Goal: Information Seeking & Learning: Learn about a topic

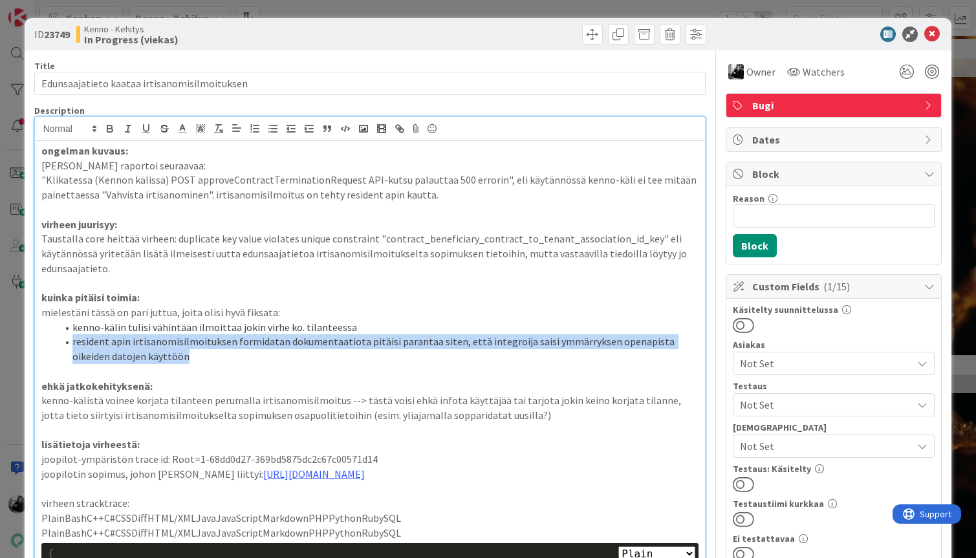
click at [186, 360] on li "resident apin irtisanomisilmoituksen formidatan dokumentaatiota pitäisi paranta…" at bounding box center [378, 348] width 642 height 29
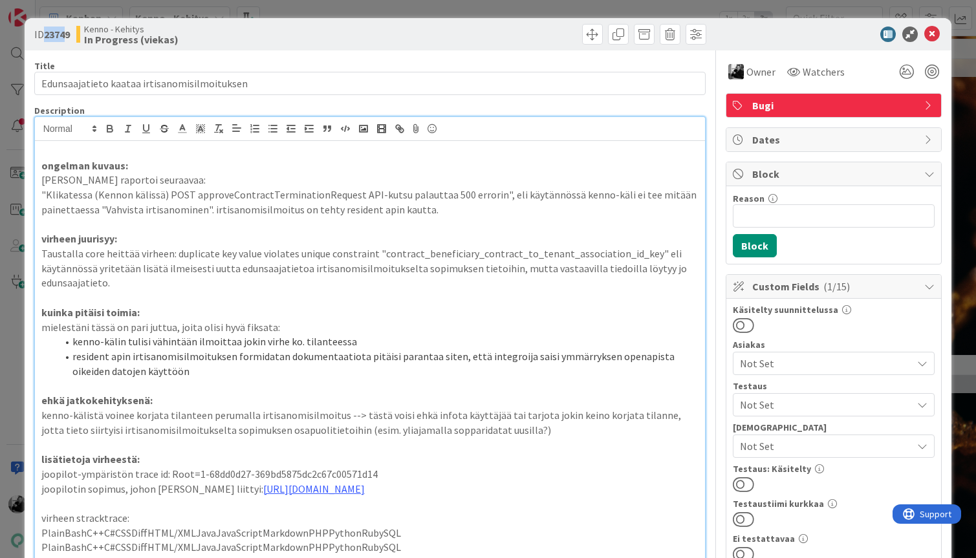
drag, startPoint x: 44, startPoint y: 33, endPoint x: 67, endPoint y: 34, distance: 22.6
click at [67, 34] on span "ID 23749" at bounding box center [52, 35] width 36 height 16
drag, startPoint x: 72, startPoint y: 34, endPoint x: 45, endPoint y: 35, distance: 26.5
click at [45, 35] on b "23749" at bounding box center [57, 34] width 26 height 13
copy b "23749"
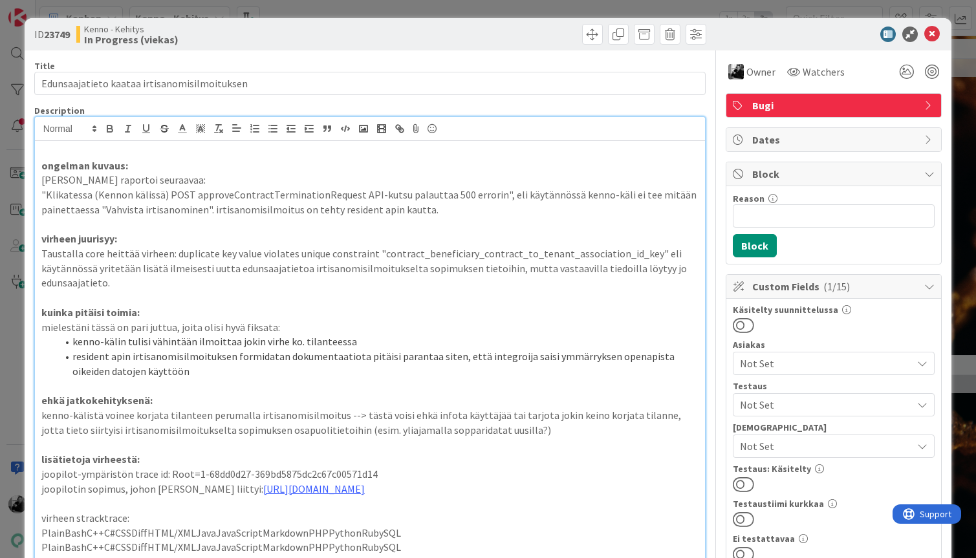
click at [122, 153] on p at bounding box center [370, 151] width 658 height 15
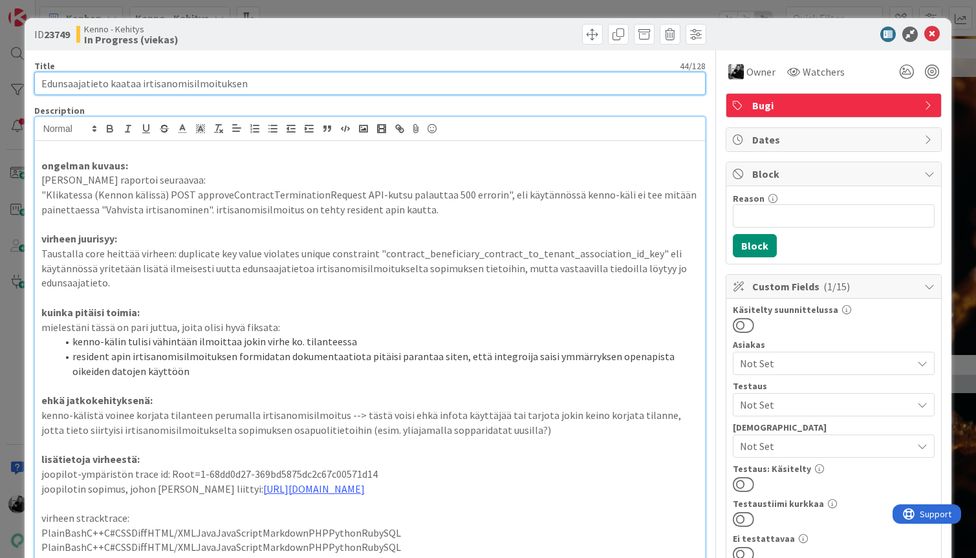
drag, startPoint x: 263, startPoint y: 85, endPoint x: 0, endPoint y: 76, distance: 262.7
click at [0, 76] on div "ID 23749 [PERSON_NAME] In Progress (viekas) Title 44 / 128 Edunsaajatieto kaata…" at bounding box center [488, 279] width 976 height 558
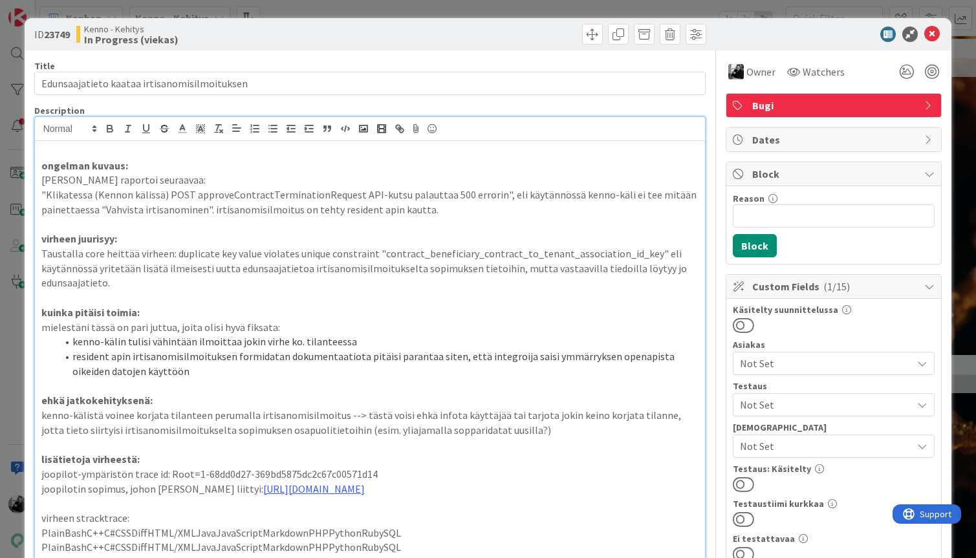
click at [59, 149] on p at bounding box center [370, 151] width 658 height 15
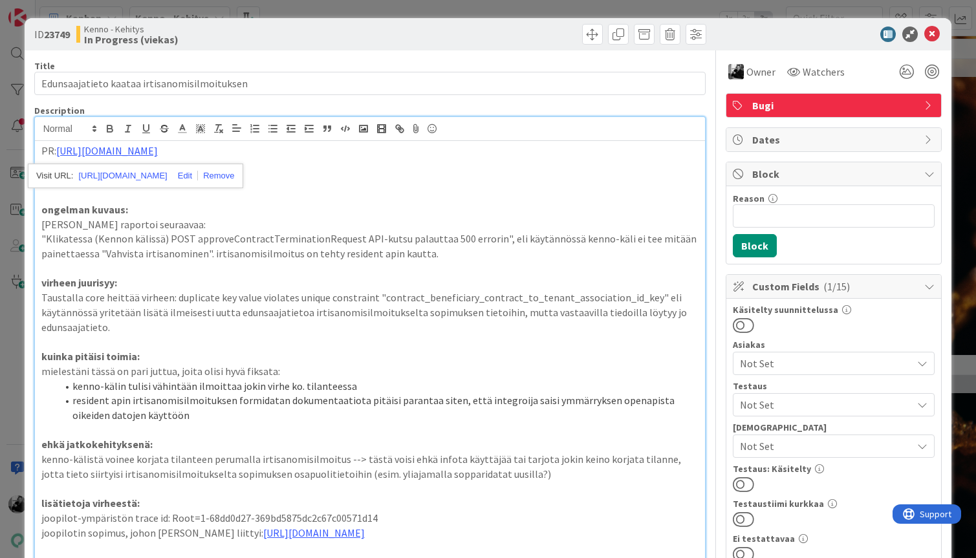
click at [333, 175] on p at bounding box center [370, 180] width 658 height 15
click at [310, 129] on line "button" at bounding box center [311, 129] width 4 height 0
click at [287, 184] on p "Lisäsin UPSERT:in kantakutsuun. Tarkistin dokumantaa" at bounding box center [370, 180] width 658 height 15
click at [363, 188] on p at bounding box center [370, 195] width 658 height 15
click at [366, 182] on p "Lisäsin UPSERT:in kantakutsuun. Tarkistin dokumentaa" at bounding box center [370, 180] width 658 height 15
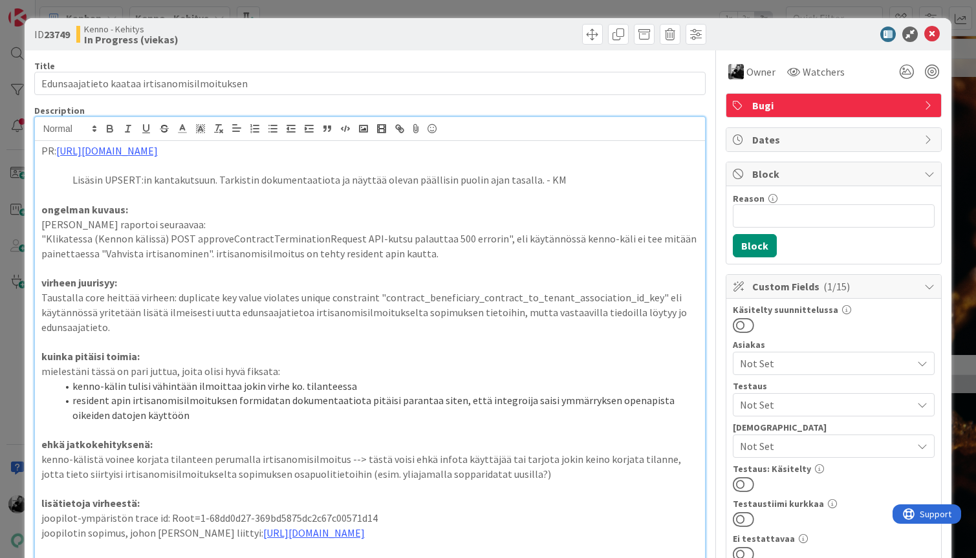
click at [517, 201] on p at bounding box center [370, 195] width 658 height 15
click at [559, 182] on p "Lisäsin UPSERT:in kantakutsuun. Tarkistin dokumentaatiota ja näyttää olevan pää…" at bounding box center [370, 180] width 658 height 15
click at [932, 38] on icon at bounding box center [932, 35] width 16 height 16
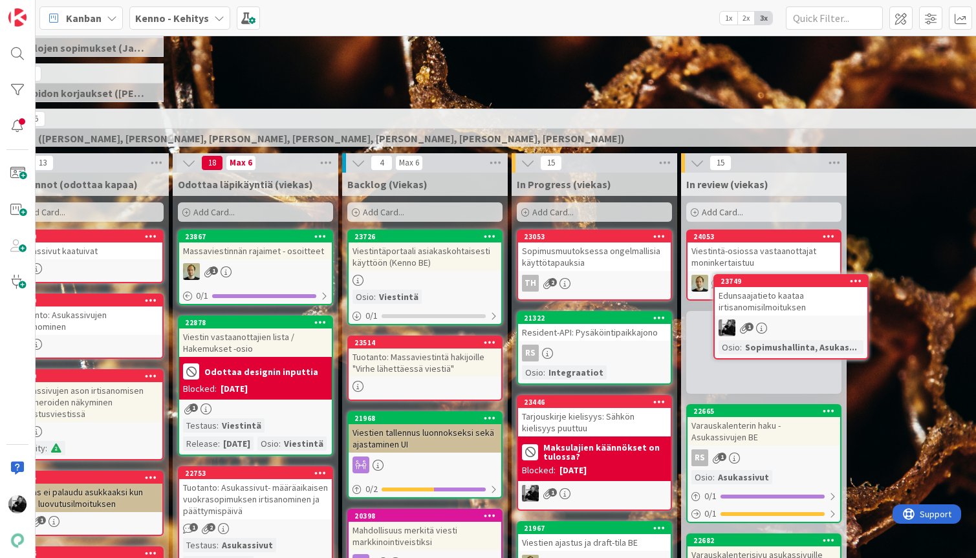
scroll to position [246, 79]
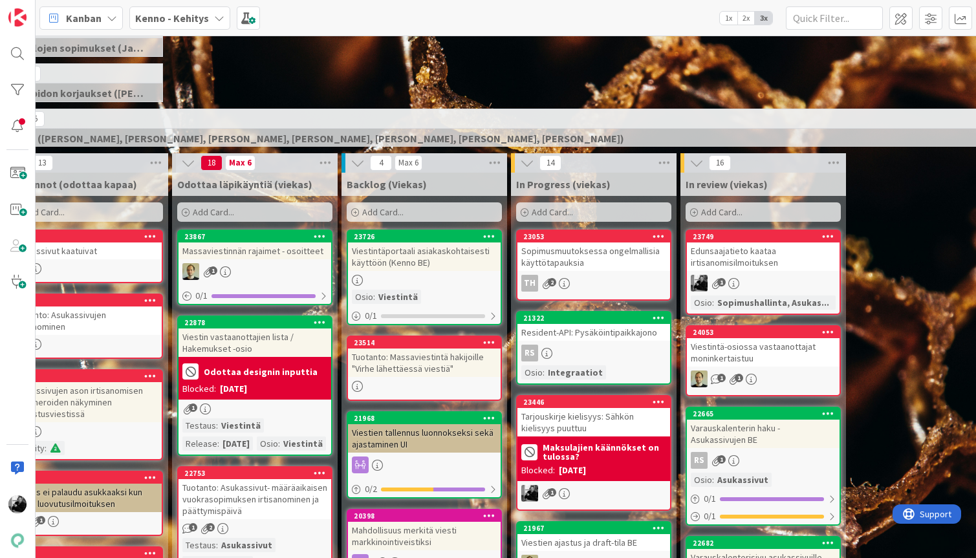
drag, startPoint x: 643, startPoint y: 498, endPoint x: 568, endPoint y: 28, distance: 476.0
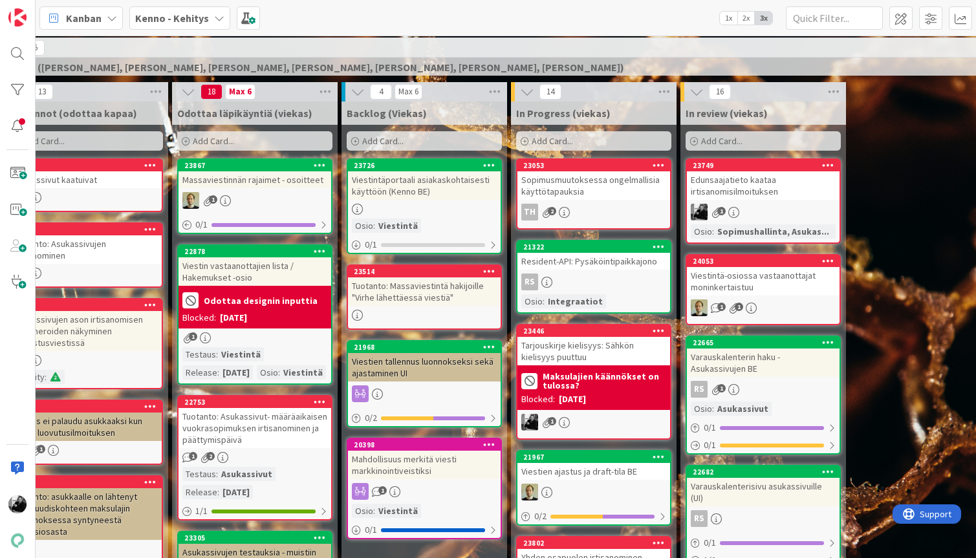
scroll to position [309, 79]
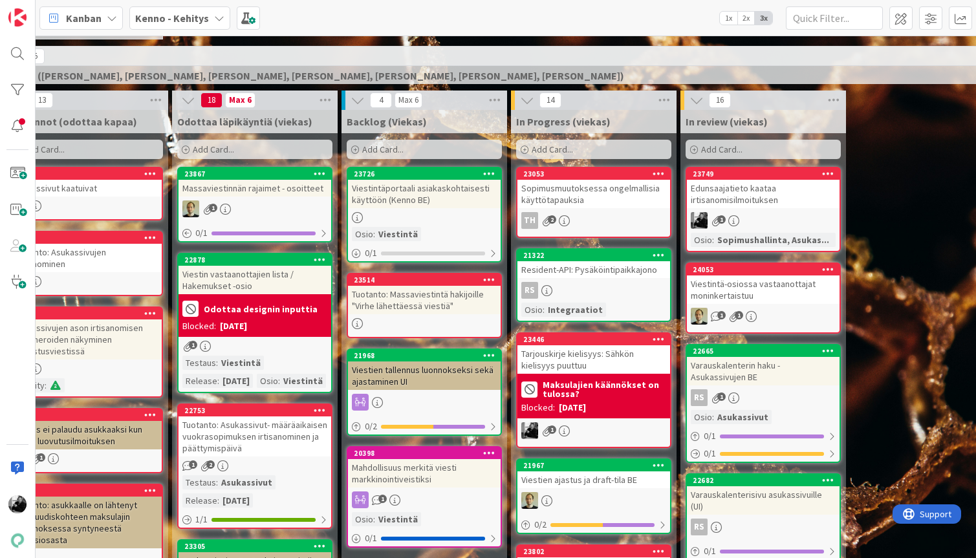
click at [413, 308] on div "Tuotanto: Massaviestintä hakijoille "Virhe lähettäessä viestiä"" at bounding box center [424, 300] width 153 height 28
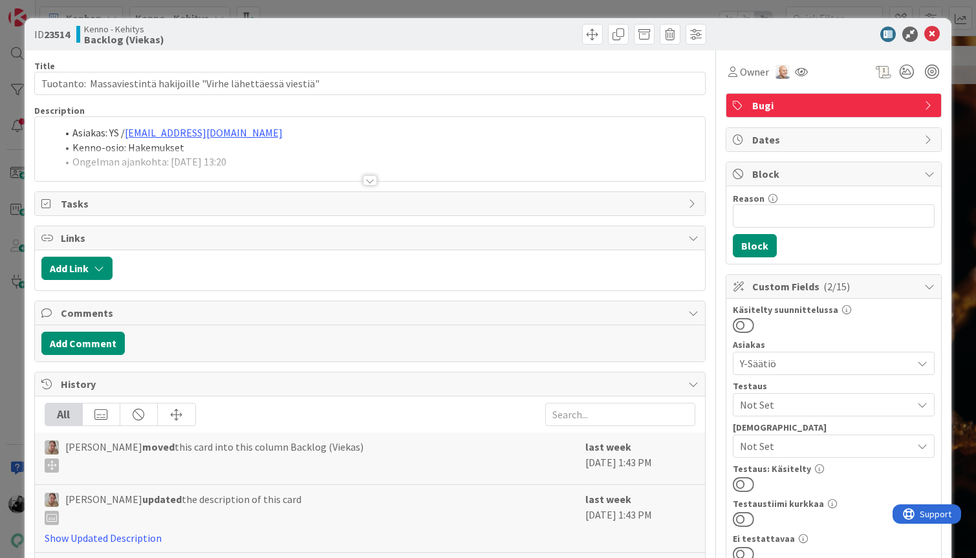
click at [376, 177] on div at bounding box center [370, 180] width 14 height 10
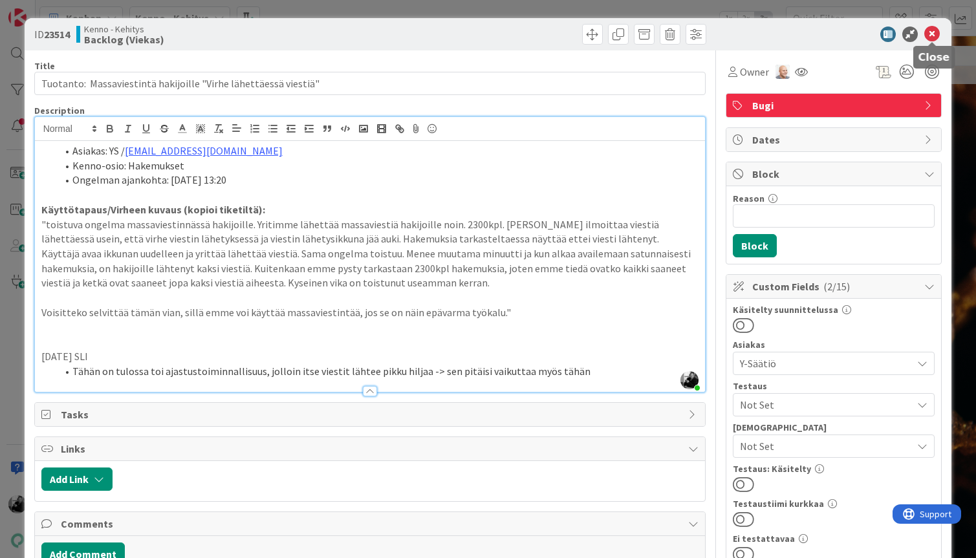
click at [927, 32] on icon at bounding box center [932, 35] width 16 height 16
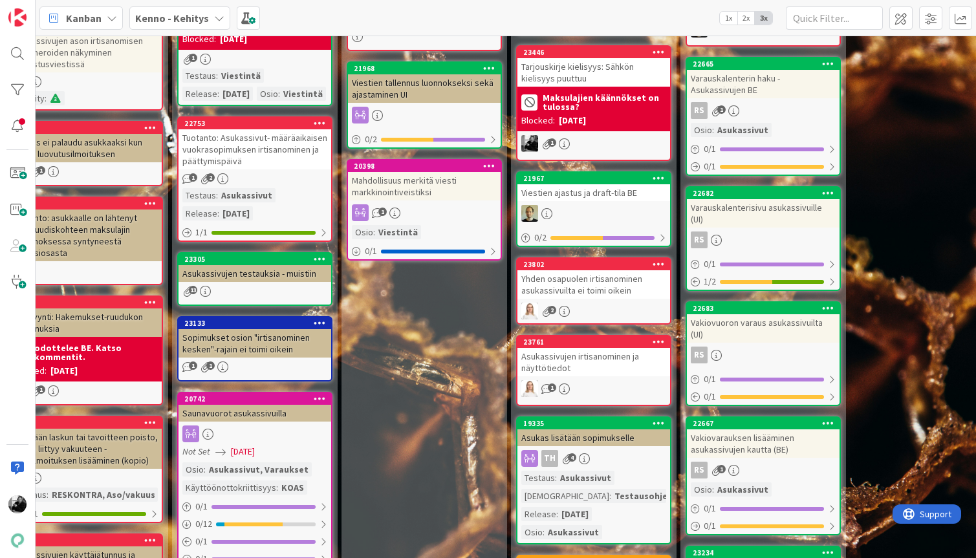
scroll to position [598, 79]
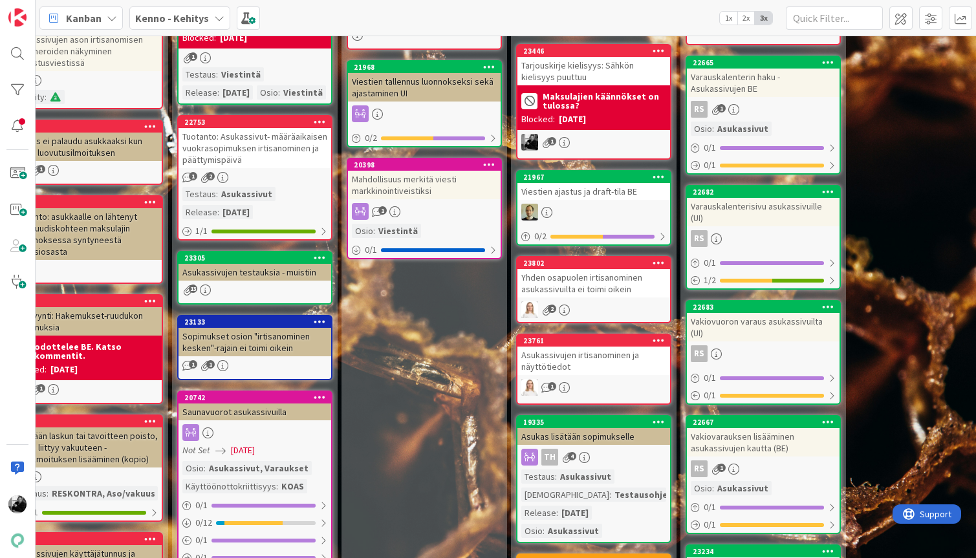
click at [294, 281] on div "Asukassivujen testauksia - muistiin" at bounding box center [254, 272] width 153 height 17
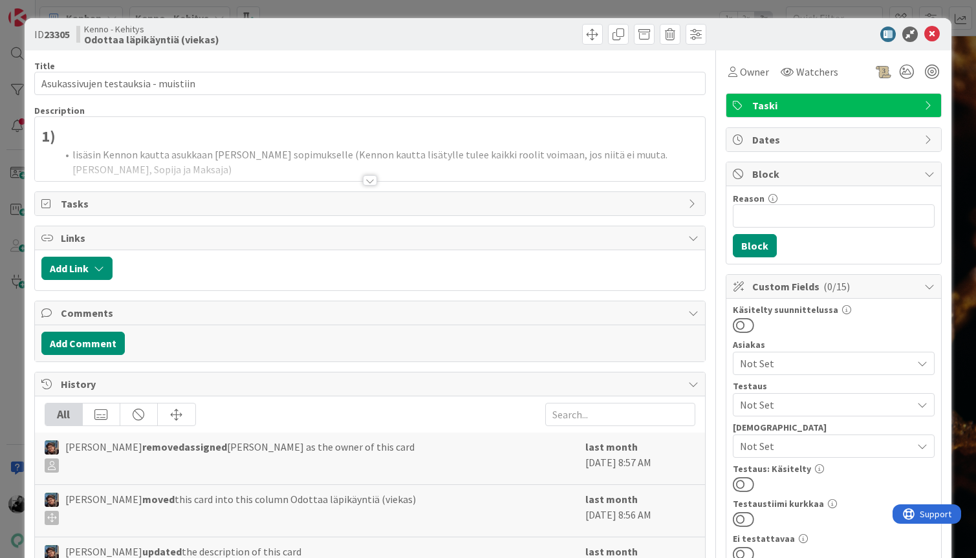
click at [368, 184] on div at bounding box center [370, 180] width 14 height 10
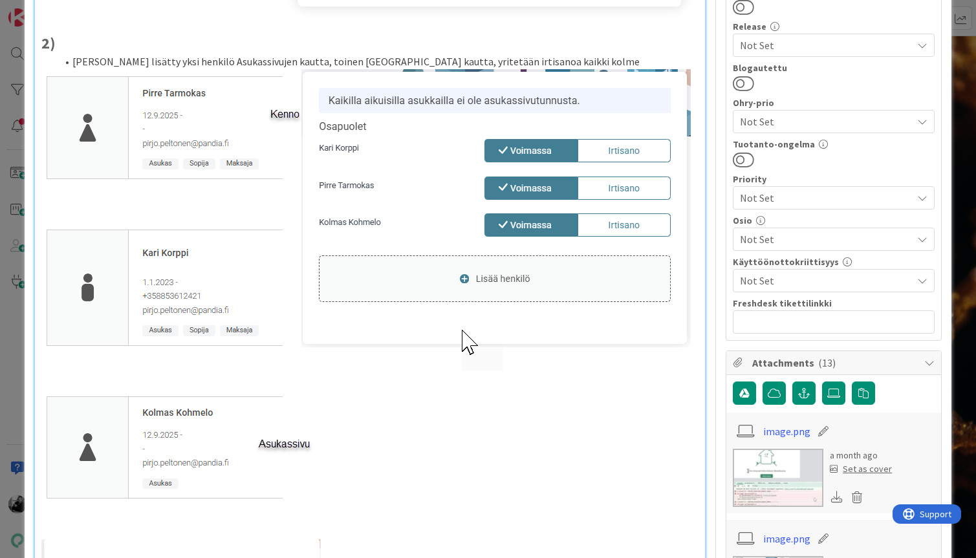
scroll to position [472, 0]
